Goal: Navigation & Orientation: Find specific page/section

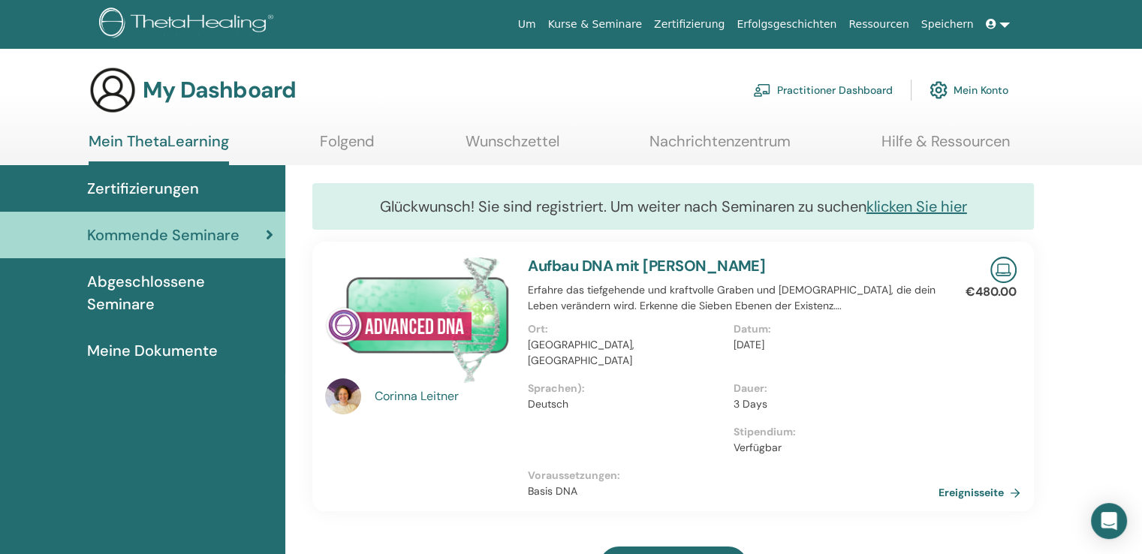
click at [183, 278] on span "Abgeschlossene Seminare" at bounding box center [180, 292] width 186 height 45
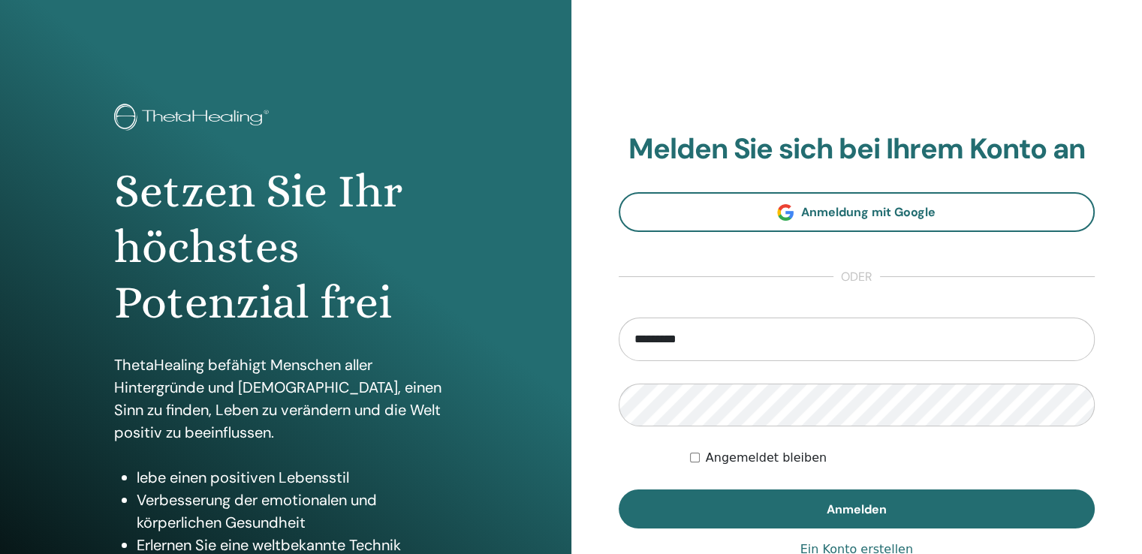
type input "**********"
click at [619, 489] on button "Anmelden" at bounding box center [857, 508] width 477 height 39
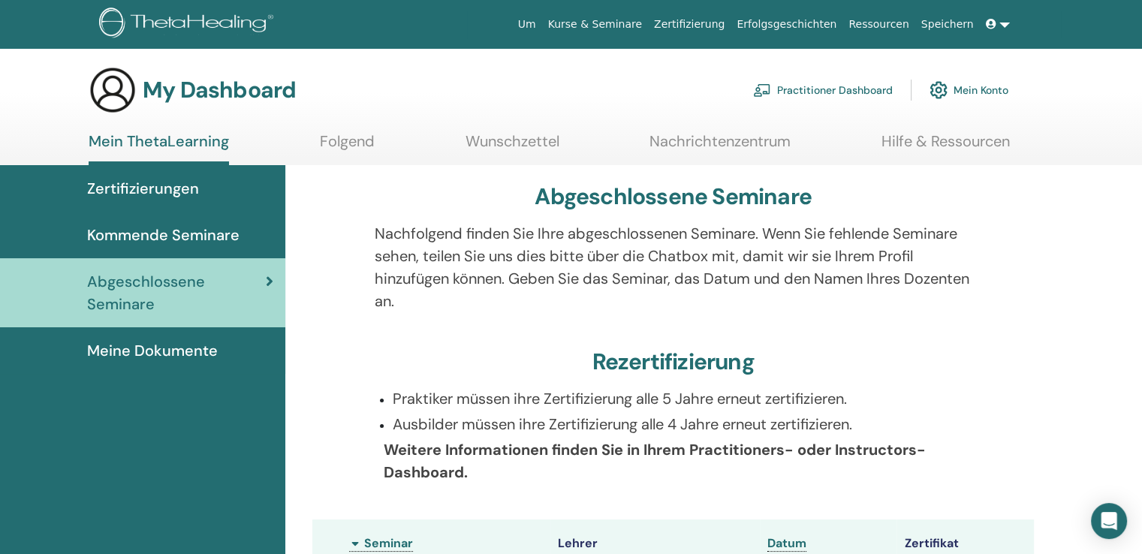
click at [339, 144] on link "Folgend" at bounding box center [347, 146] width 55 height 29
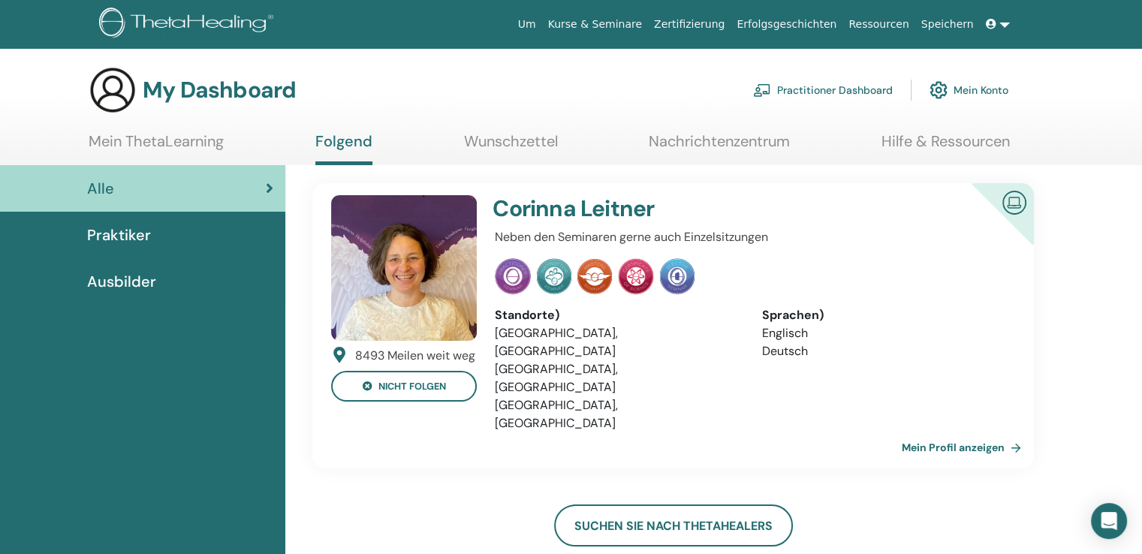
click at [530, 133] on link "Wunschzettel" at bounding box center [511, 146] width 94 height 29
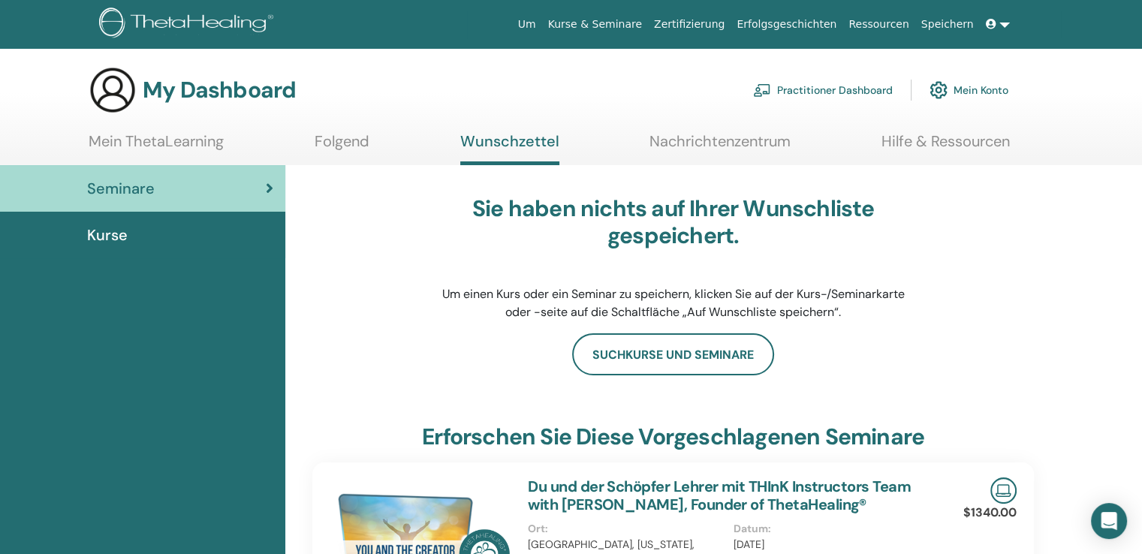
click at [635, 31] on link "Kurse & Seminare" at bounding box center [595, 25] width 106 height 28
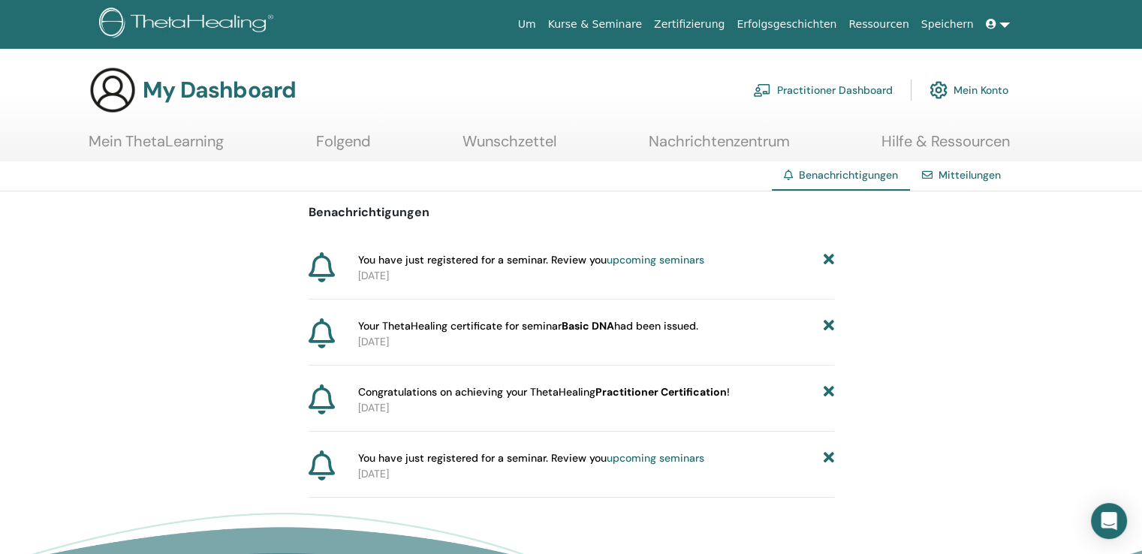
click at [995, 28] on icon at bounding box center [991, 24] width 11 height 11
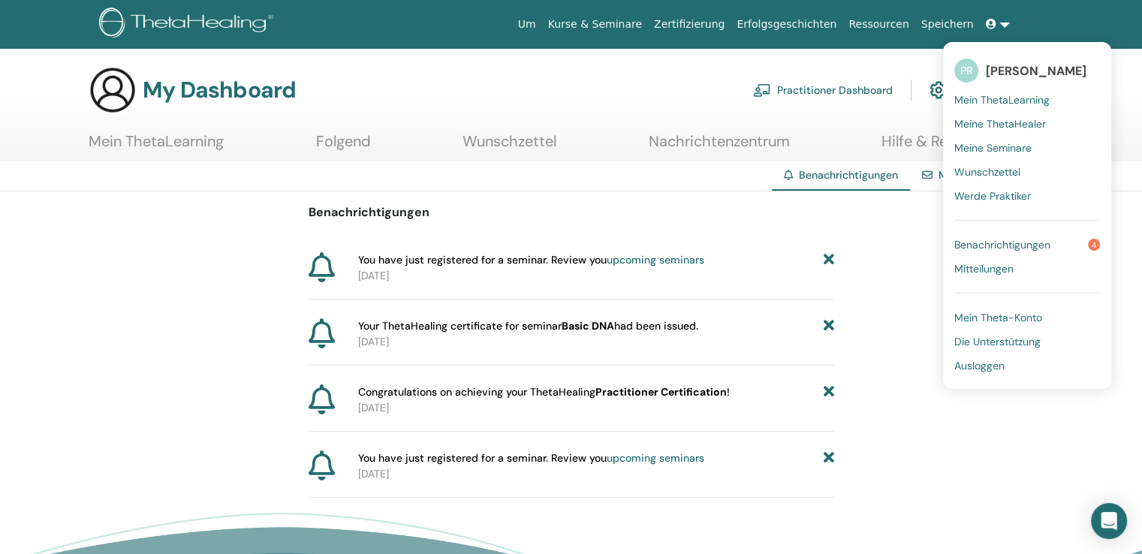
click at [769, 23] on link "Erfolgsgeschichten" at bounding box center [786, 25] width 112 height 28
